Goal: Task Accomplishment & Management: Use online tool/utility

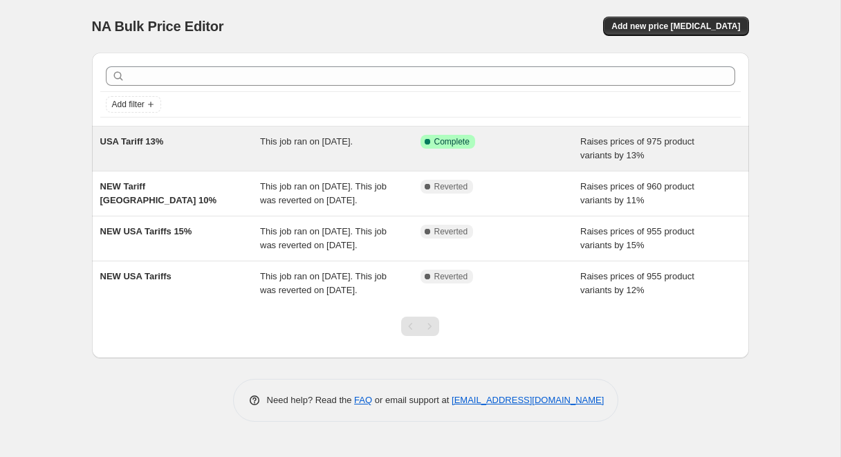
click at [316, 142] on span "This job ran on September 16, 2025." at bounding box center [306, 141] width 93 height 10
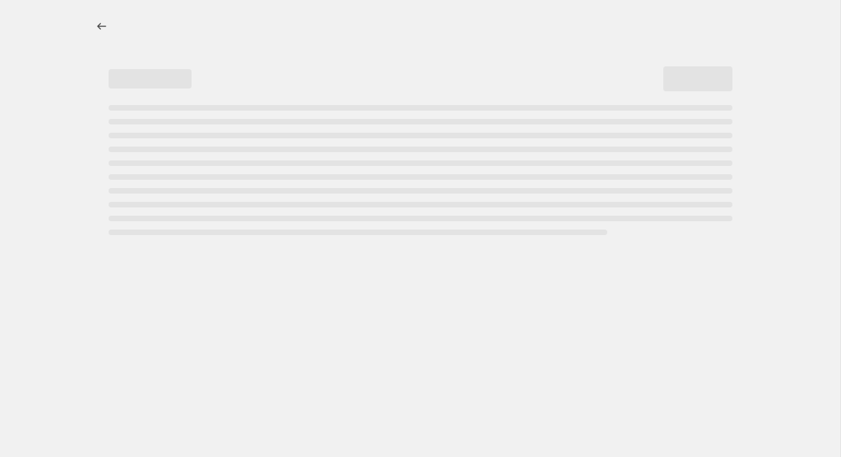
select select "percentage"
select select "no_change"
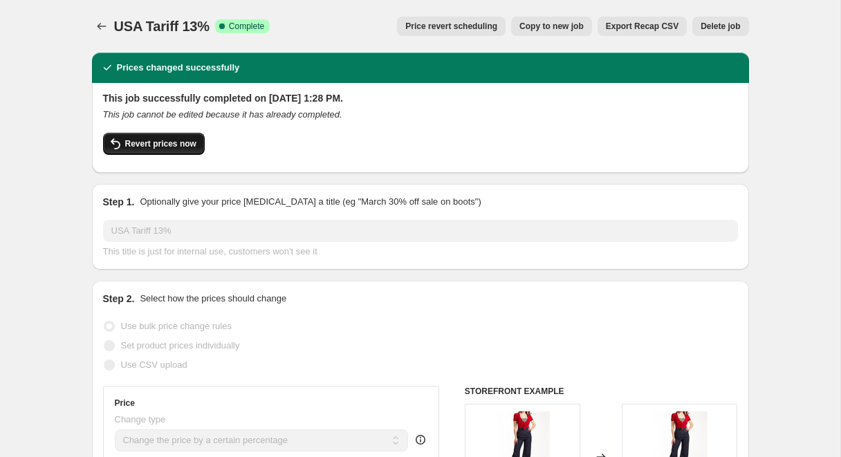
click at [169, 148] on span "Revert prices now" at bounding box center [160, 143] width 71 height 11
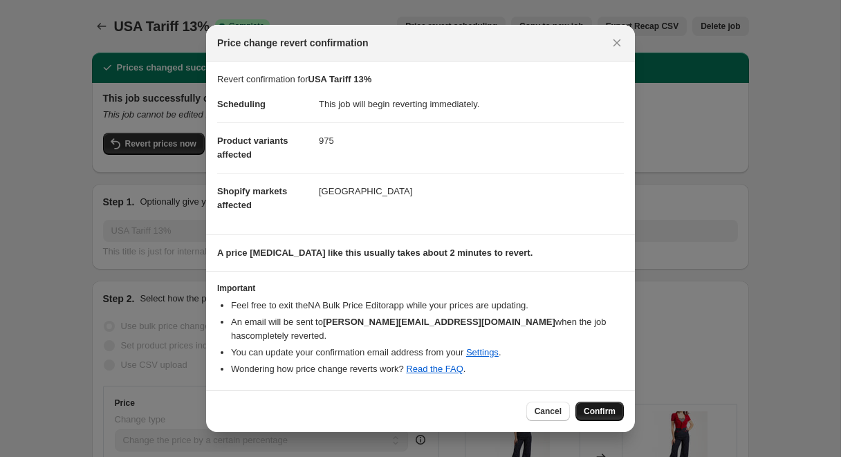
click at [595, 406] on span "Confirm" at bounding box center [600, 411] width 32 height 11
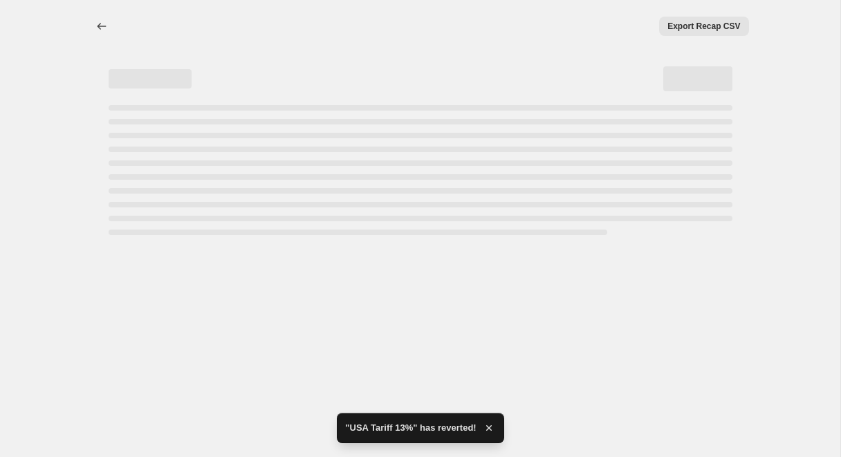
select select "percentage"
select select "no_change"
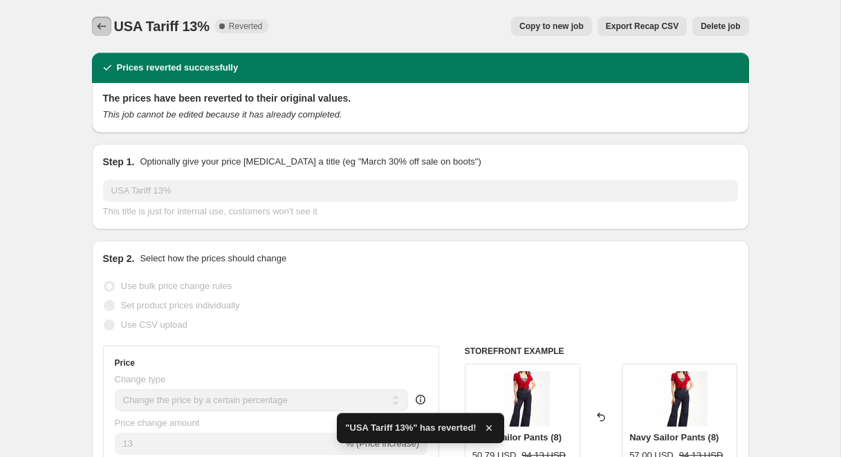
click at [105, 28] on icon "Price change jobs" at bounding box center [102, 26] width 14 height 14
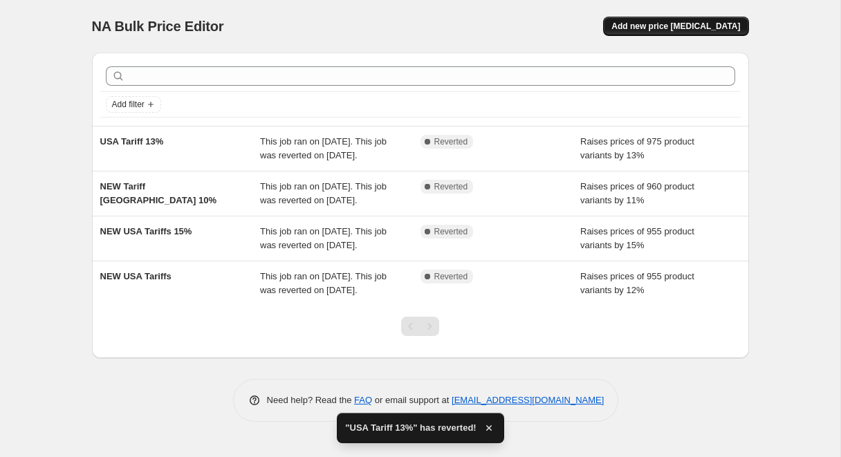
click at [698, 21] on span "Add new price change job" at bounding box center [675, 26] width 129 height 11
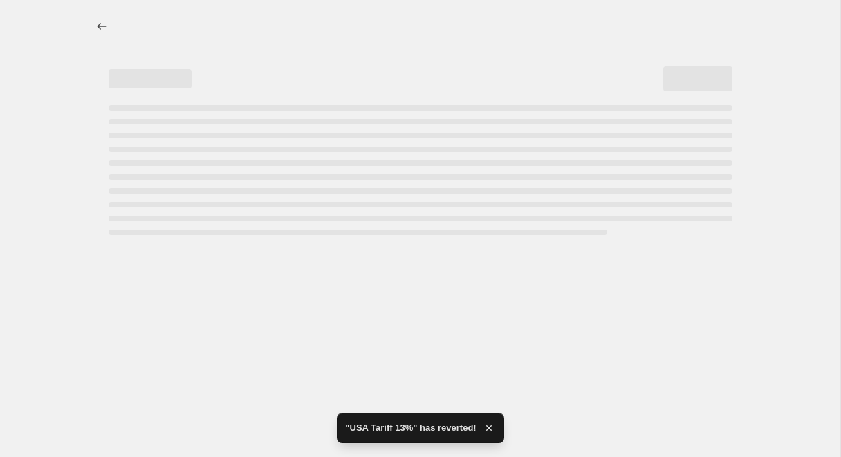
select select "percentage"
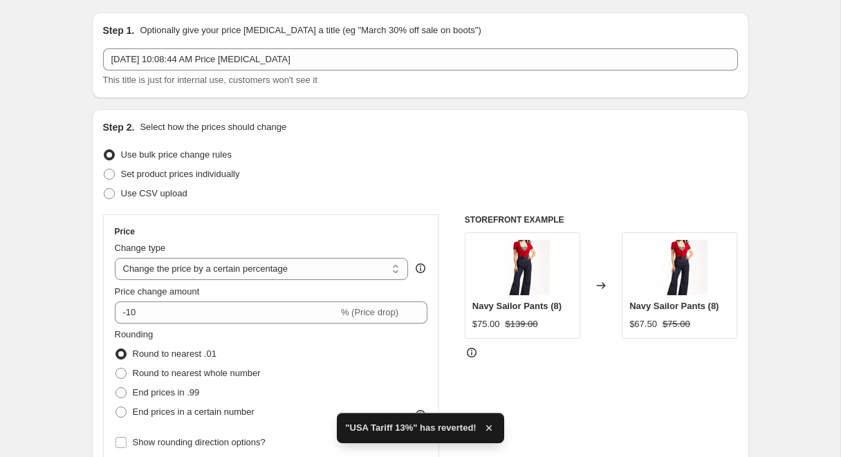
scroll to position [41, 0]
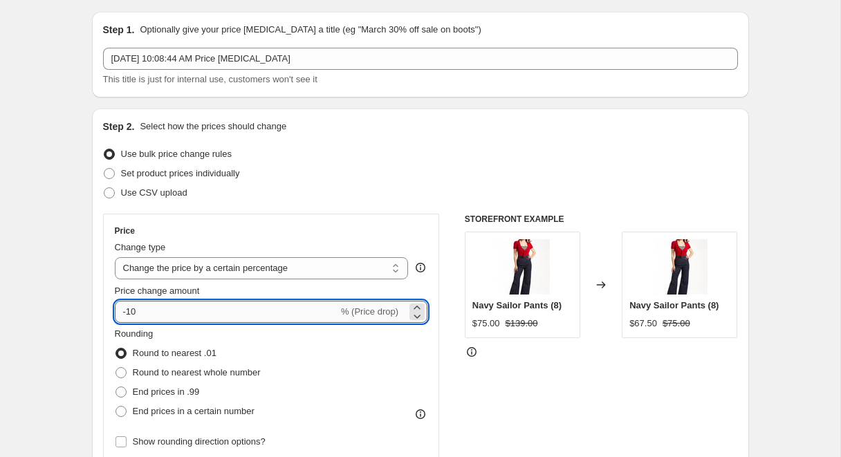
drag, startPoint x: 158, startPoint y: 313, endPoint x: 120, endPoint y: 313, distance: 37.3
click at [120, 313] on input "-10" at bounding box center [226, 312] width 223 height 22
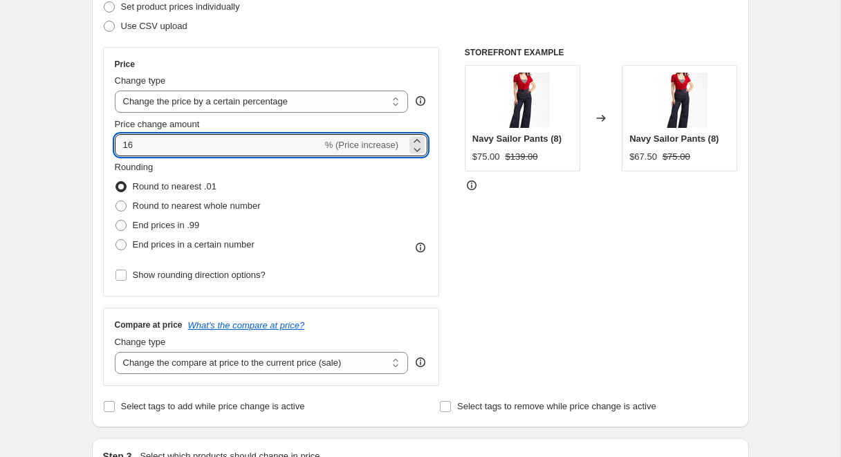
scroll to position [211, 0]
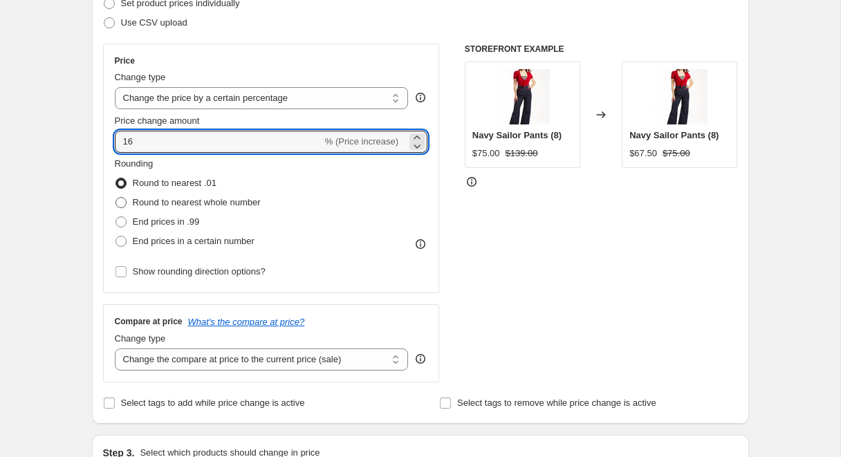
type input "16"
click at [122, 201] on span at bounding box center [120, 202] width 11 height 11
click at [116, 198] on input "Round to nearest whole number" at bounding box center [115, 197] width 1 height 1
radio input "true"
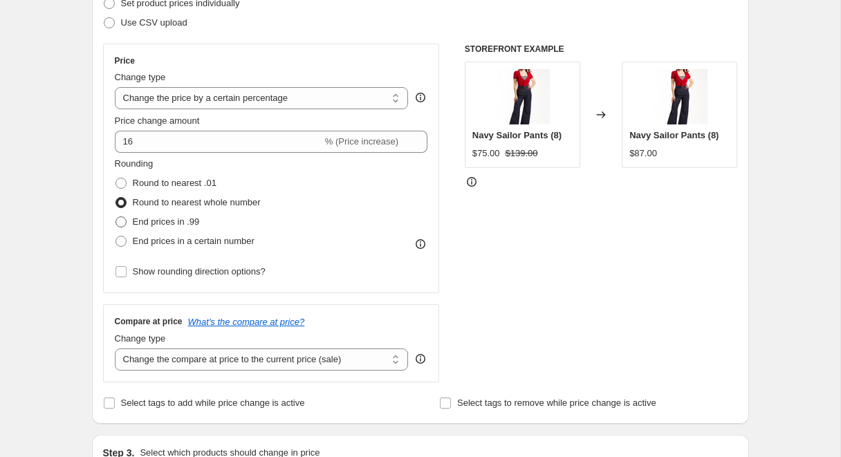
click at [121, 219] on span at bounding box center [120, 221] width 11 height 11
click at [116, 217] on input "End prices in .99" at bounding box center [115, 216] width 1 height 1
radio input "true"
click at [120, 200] on span at bounding box center [120, 202] width 11 height 11
click at [116, 198] on input "Round to nearest whole number" at bounding box center [115, 197] width 1 height 1
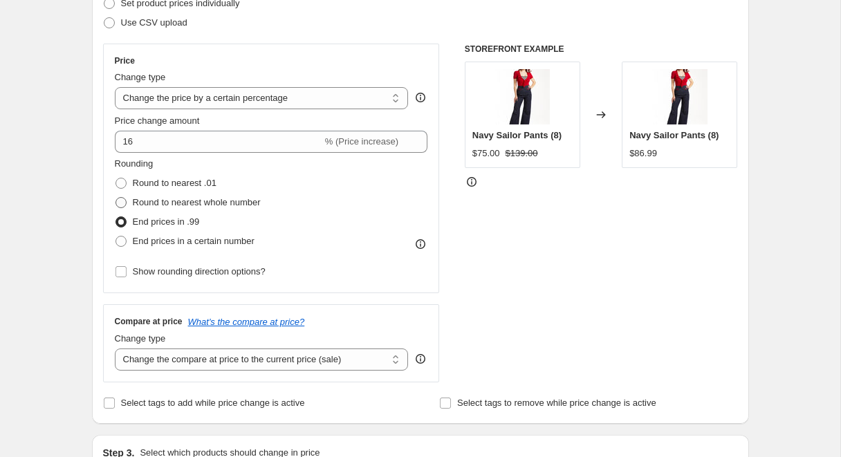
radio input "true"
click at [119, 221] on span at bounding box center [120, 221] width 11 height 11
click at [116, 217] on input "End prices in .99" at bounding box center [115, 216] width 1 height 1
radio input "true"
click at [121, 198] on span at bounding box center [120, 202] width 11 height 11
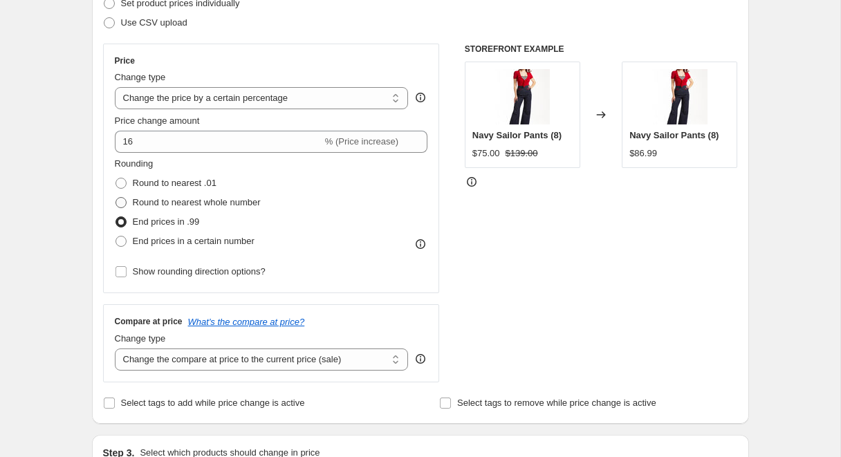
click at [116, 198] on input "Round to nearest whole number" at bounding box center [115, 197] width 1 height 1
radio input "true"
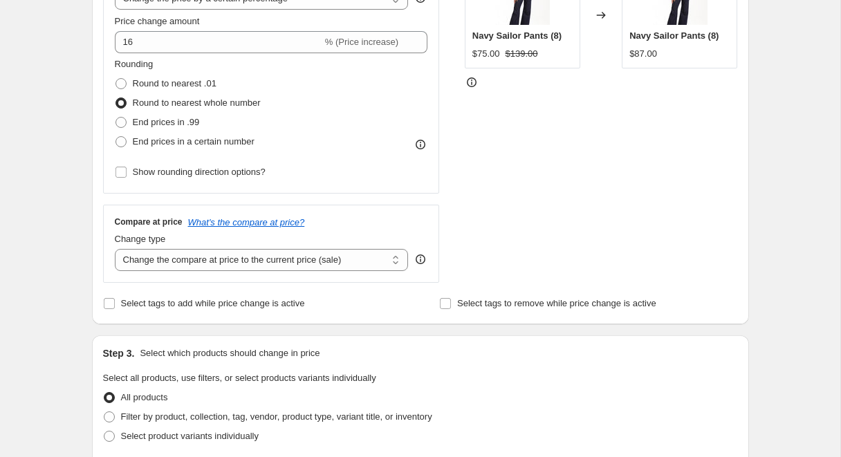
scroll to position [355, 0]
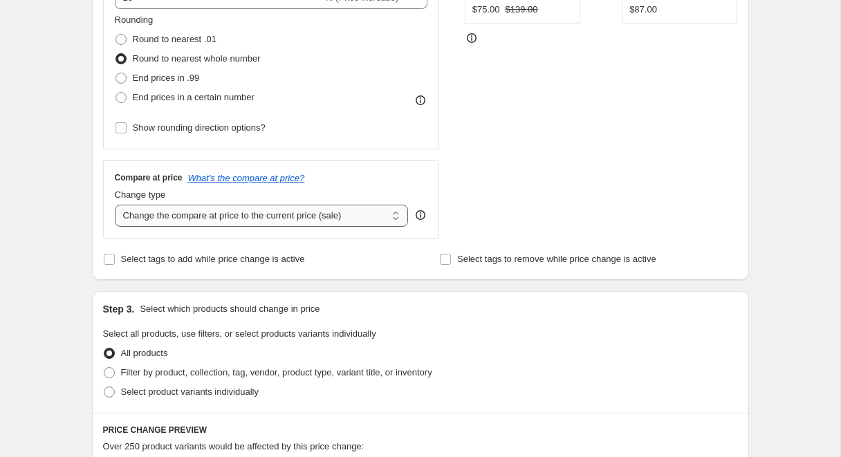
click at [335, 217] on select "Change the compare at price to the current price (sale) Change the compare at p…" at bounding box center [262, 216] width 294 height 22
select select "no_change"
click at [115, 205] on select "Change the compare at price to the current price (sale) Change the compare at p…" at bounding box center [262, 216] width 294 height 22
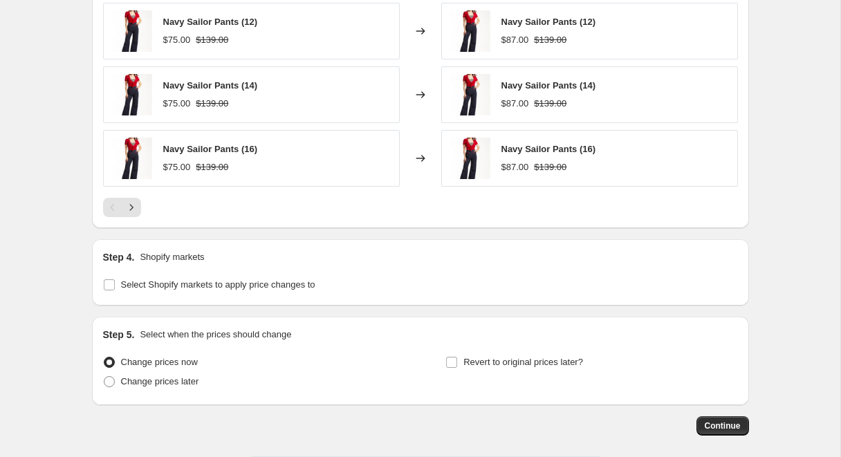
scroll to position [1001, 0]
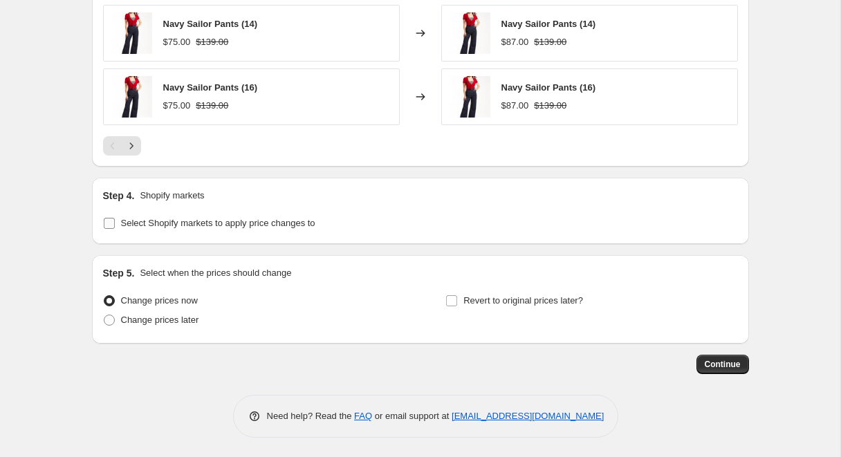
click at [108, 221] on input "Select Shopify markets to apply price changes to" at bounding box center [109, 223] width 11 height 11
checkbox input "true"
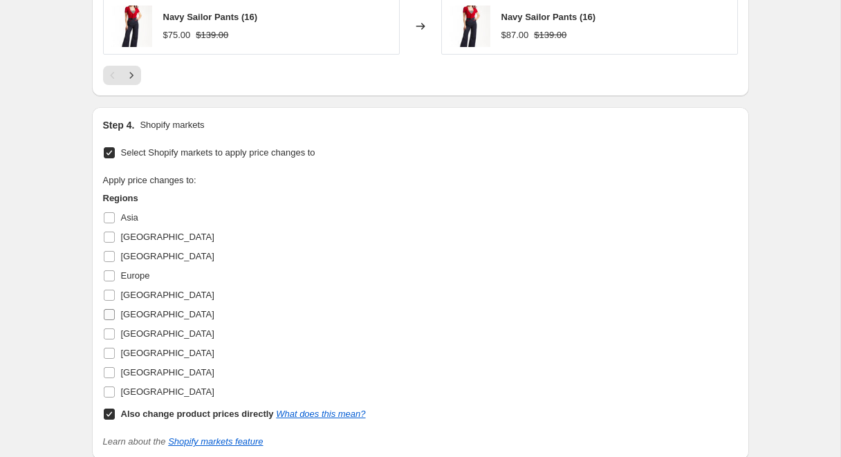
scroll to position [1087, 0]
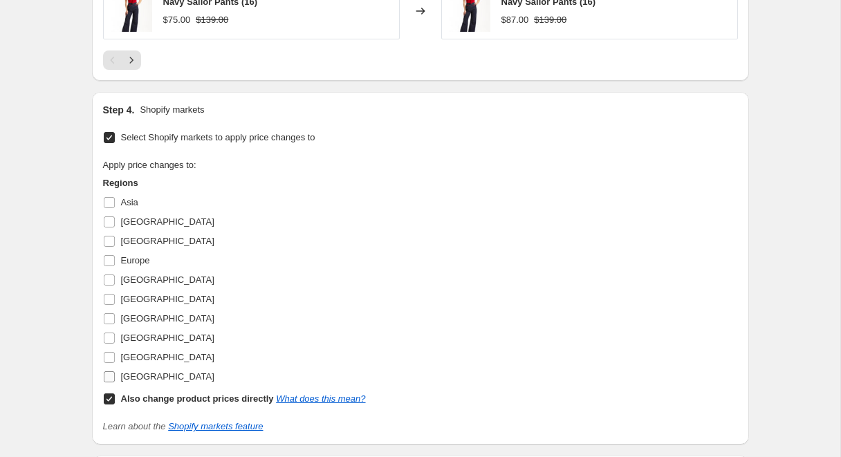
click at [107, 373] on input "United States" at bounding box center [109, 376] width 11 height 11
checkbox input "true"
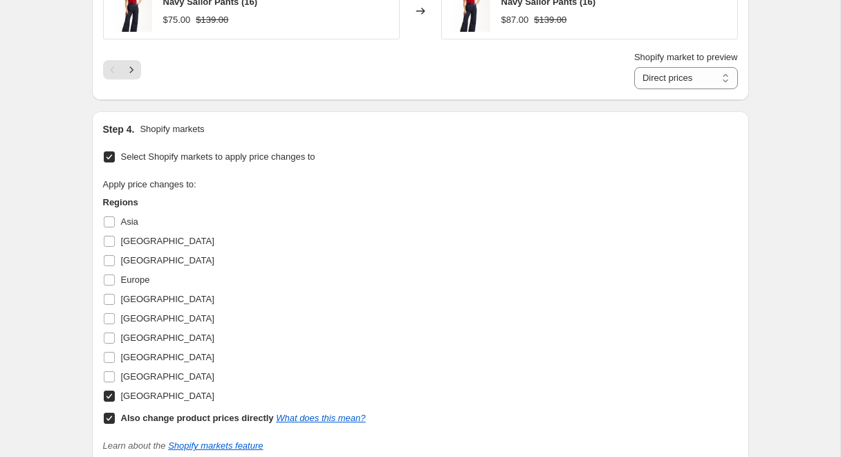
click at [107, 414] on input "Also change product prices directly What does this mean?" at bounding box center [109, 418] width 11 height 11
checkbox input "false"
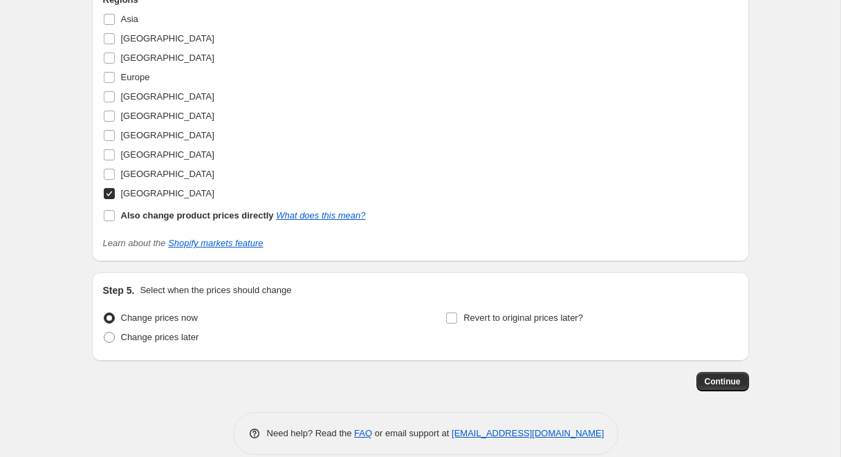
scroll to position [1287, 0]
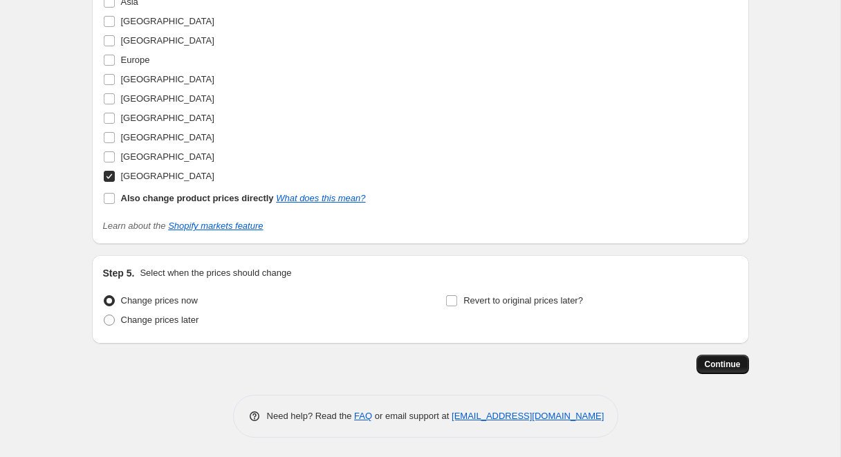
click at [723, 362] on span "Continue" at bounding box center [723, 364] width 36 height 11
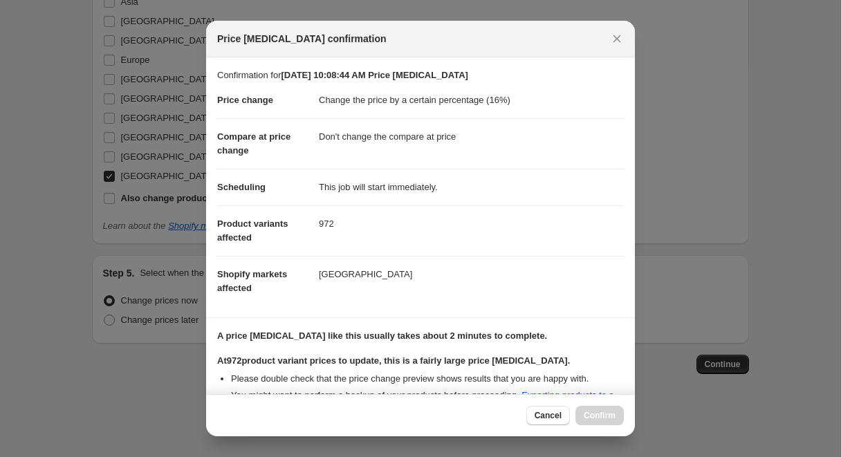
scroll to position [166, 0]
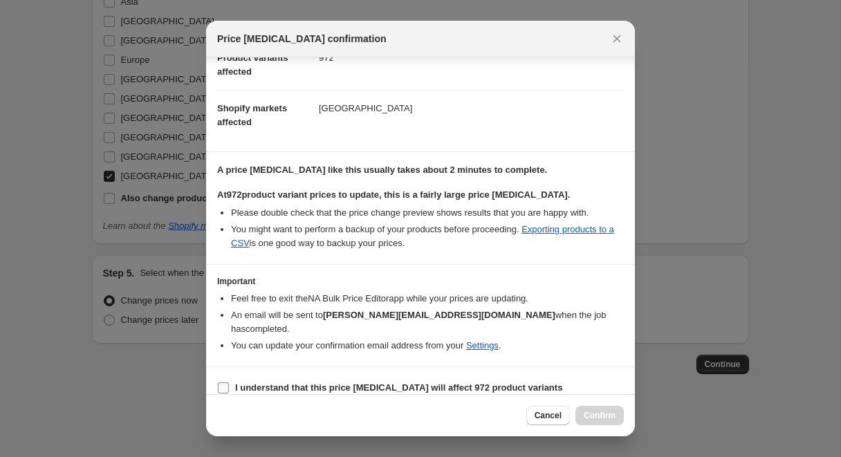
click at [220, 382] on input "I understand that this price change job will affect 972 product variants" at bounding box center [223, 387] width 11 height 11
checkbox input "true"
click at [607, 416] on span "Confirm" at bounding box center [600, 415] width 32 height 11
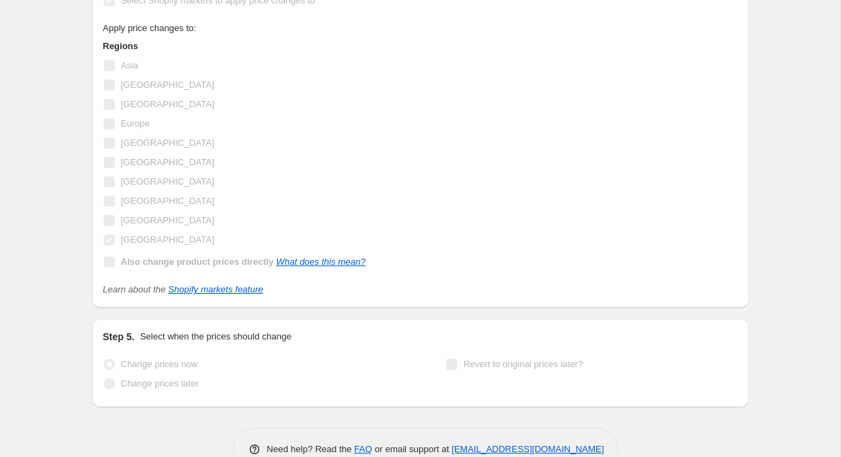
scroll to position [1323, 0]
select select "percentage"
select select "no_change"
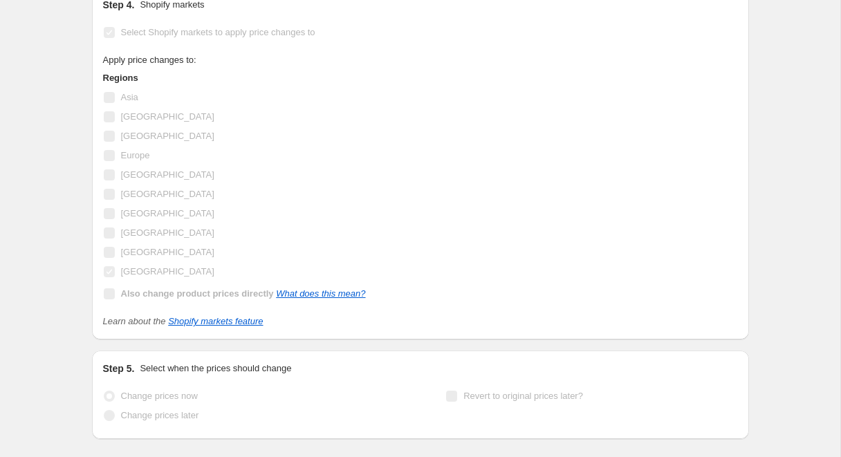
scroll to position [0, 0]
